Goal: Task Accomplishment & Management: Use online tool/utility

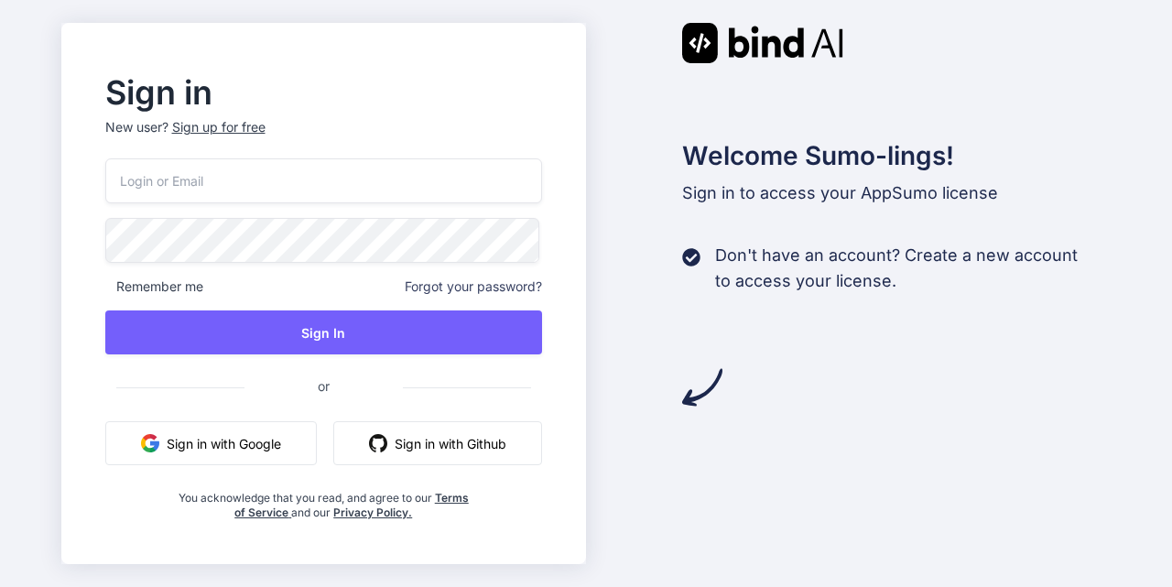
click at [0, 586] on nordpass-portal at bounding box center [0, 587] width 0 height 0
type input "[EMAIL_ADDRESS][DOMAIN_NAME]"
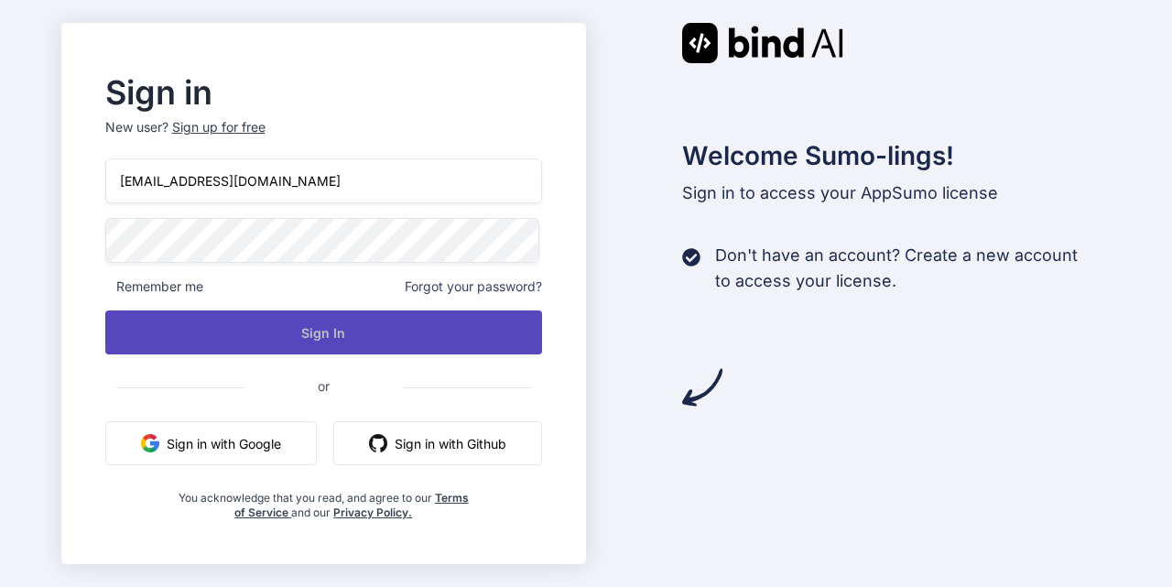
click at [319, 334] on button "Sign In" at bounding box center [324, 332] width 438 height 44
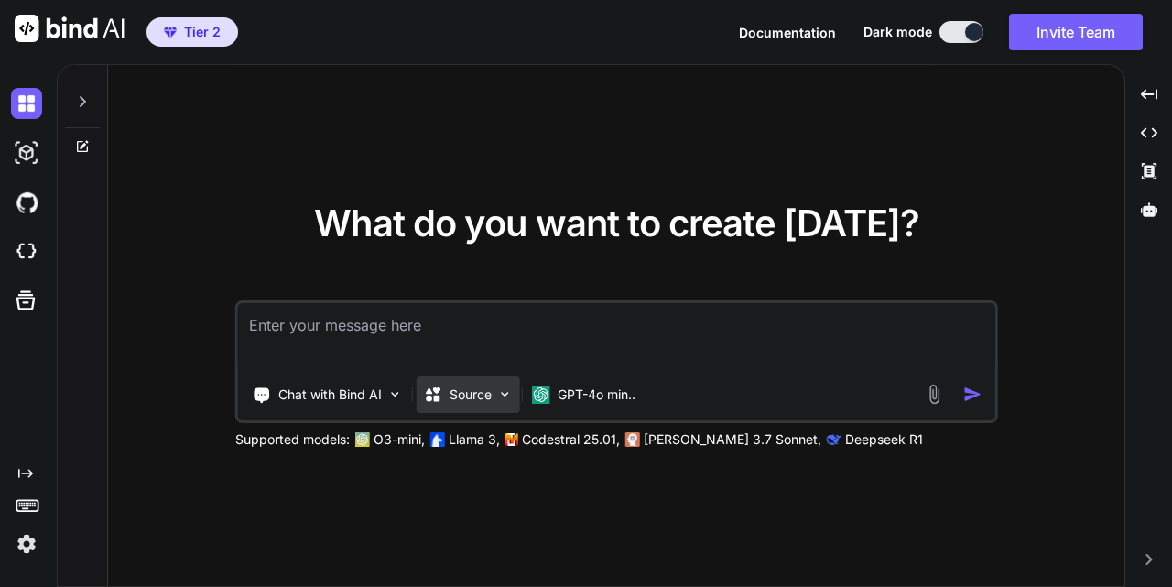
click at [506, 396] on img at bounding box center [505, 394] width 16 height 16
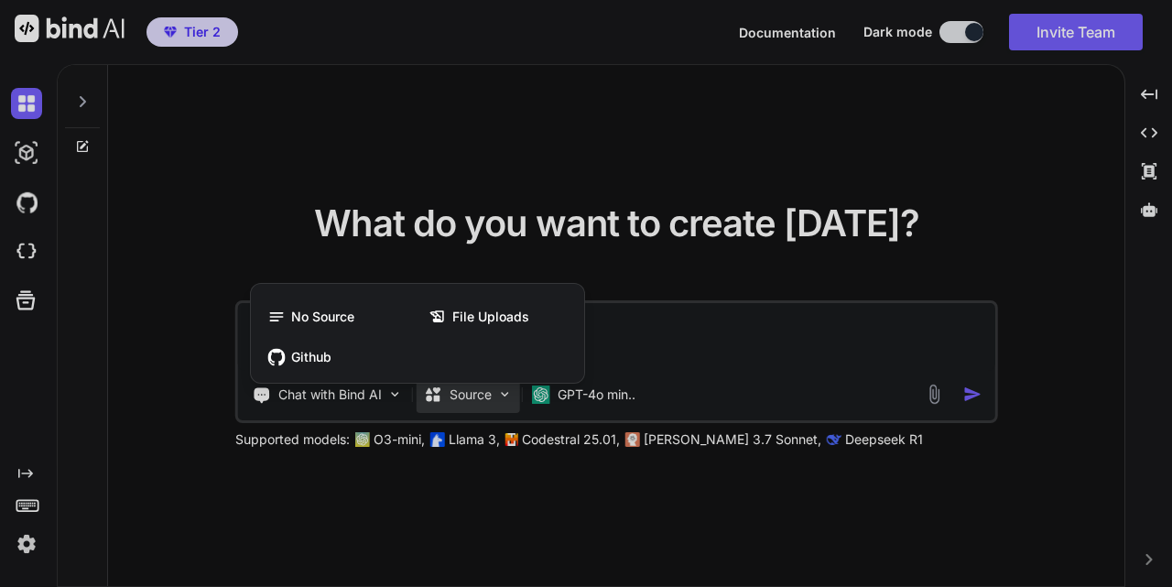
click at [613, 537] on div at bounding box center [586, 293] width 1172 height 587
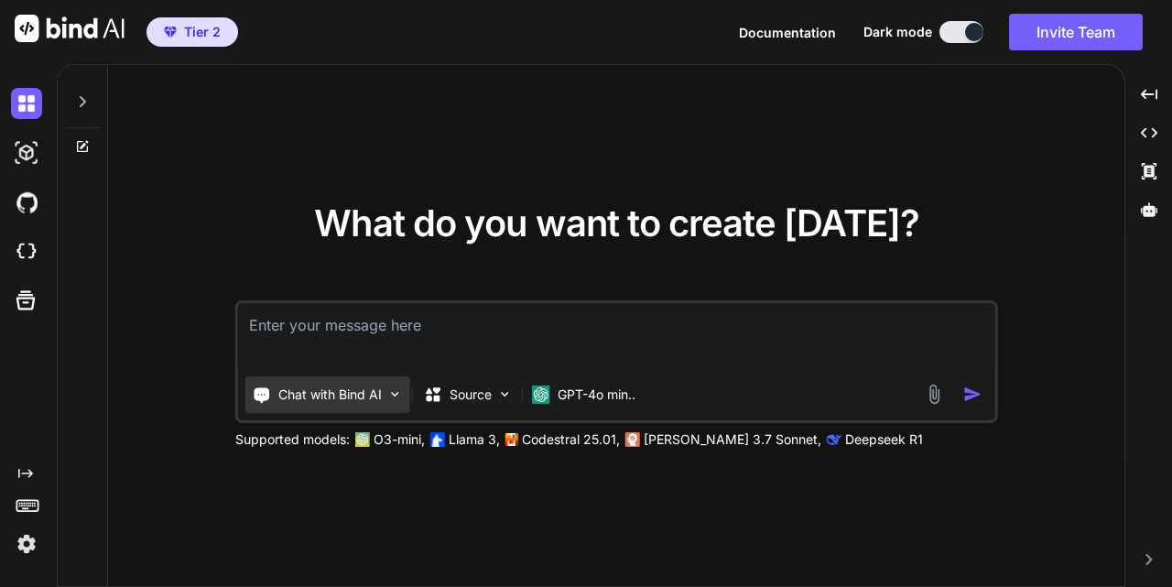
click at [400, 394] on img at bounding box center [395, 394] width 16 height 16
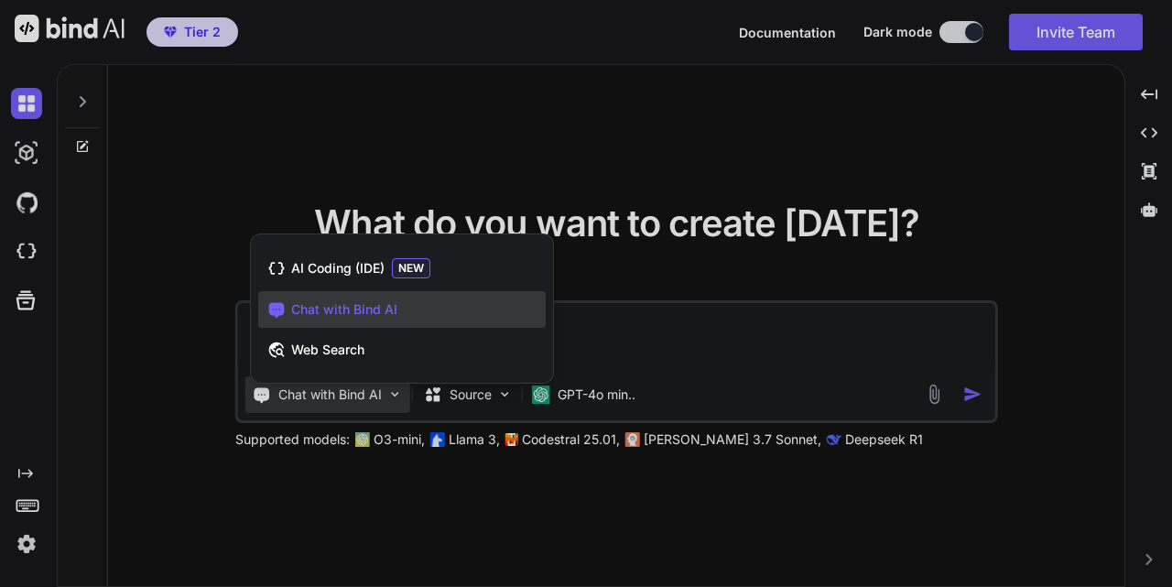
click at [504, 500] on div at bounding box center [586, 293] width 1172 height 587
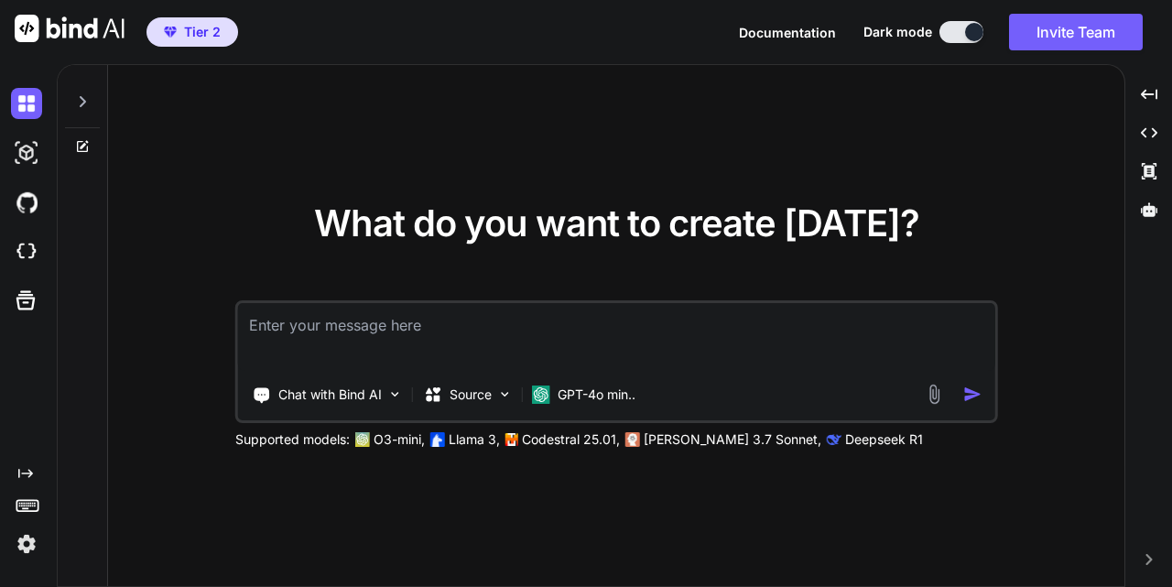
click at [30, 548] on img at bounding box center [26, 543] width 31 height 31
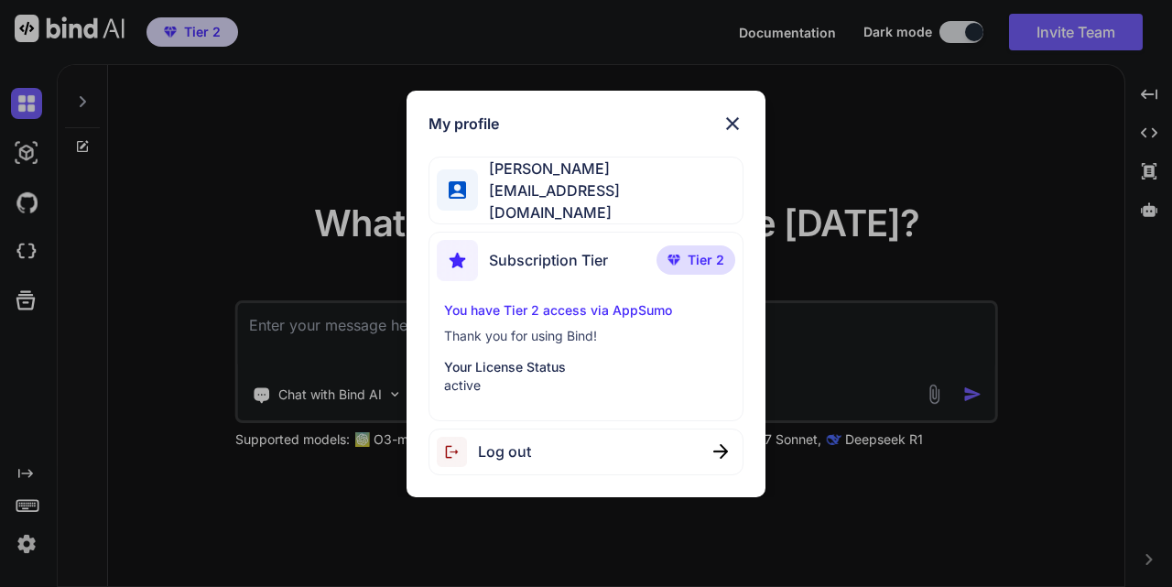
click at [738, 133] on img at bounding box center [732, 124] width 22 height 22
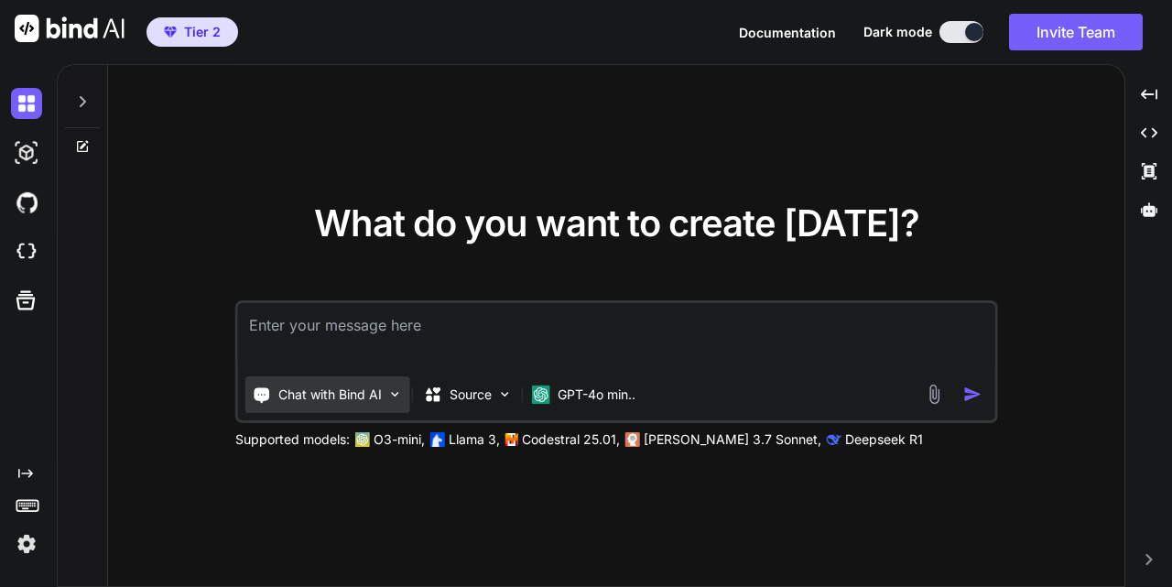
click at [388, 396] on img at bounding box center [395, 394] width 16 height 16
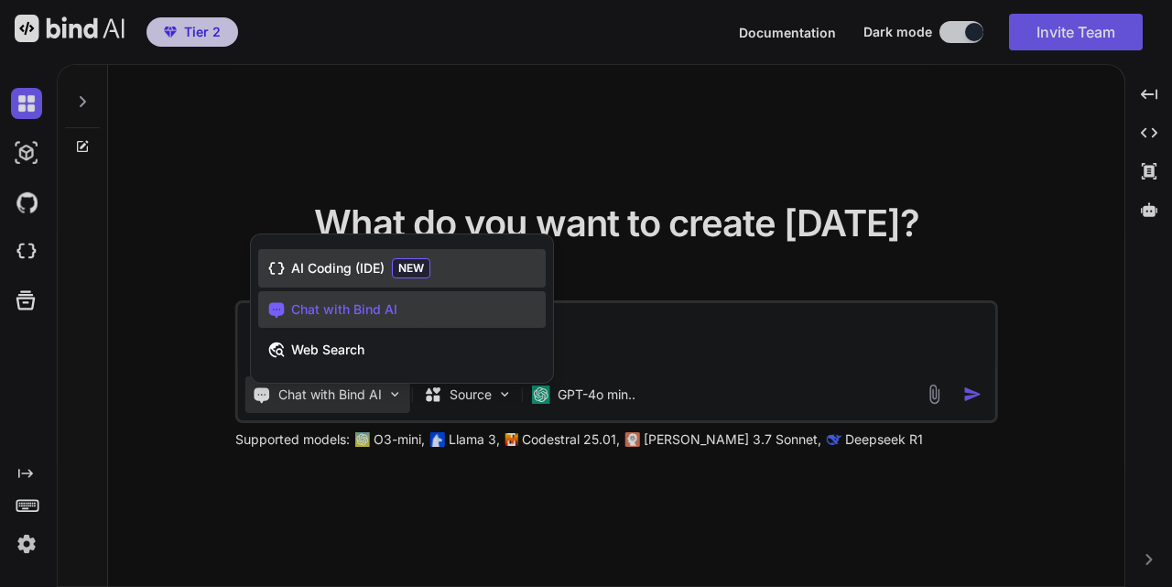
click at [396, 271] on span "NEW" at bounding box center [411, 268] width 38 height 20
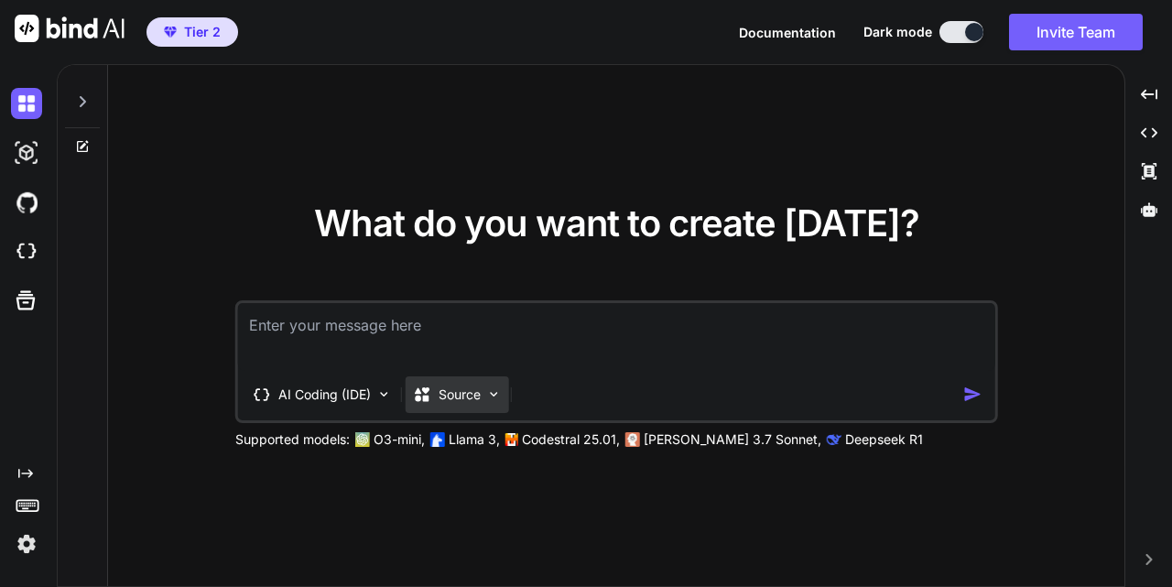
click at [472, 392] on p "Source" at bounding box center [459, 394] width 42 height 18
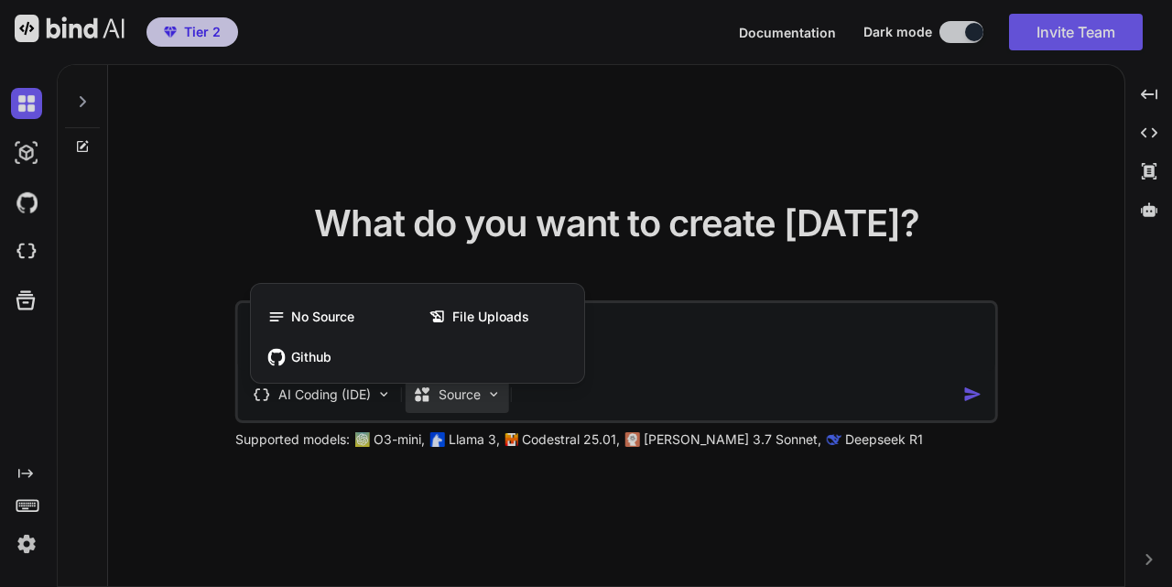
click at [472, 392] on div at bounding box center [586, 293] width 1172 height 587
